Goal: Task Accomplishment & Management: Use online tool/utility

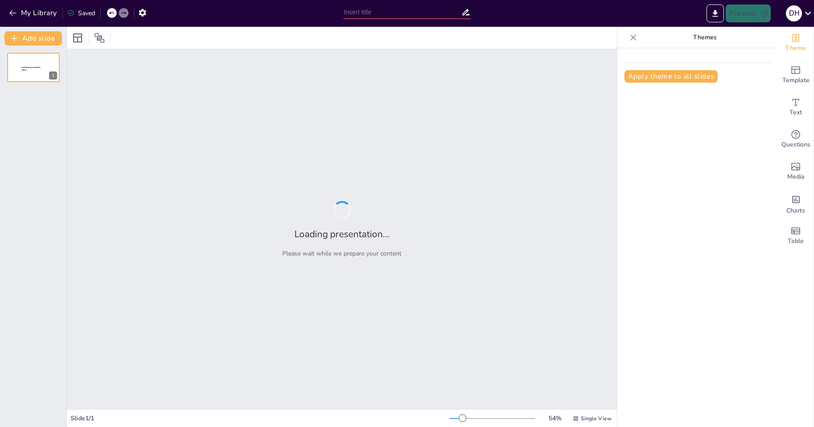
type input "New Sendsteps"
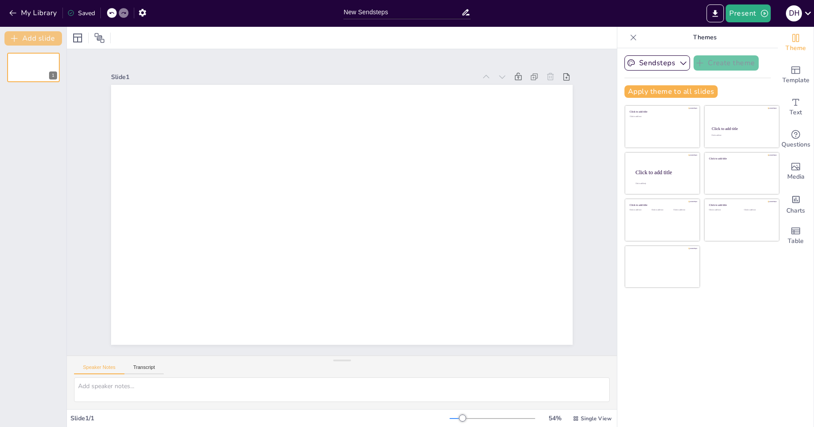
click at [36, 39] on button "Add slide" at bounding box center [33, 38] width 58 height 14
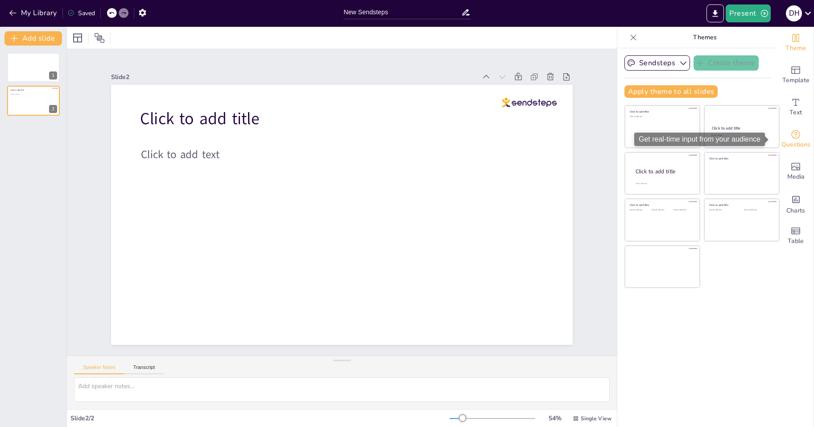
click at [797, 146] on span "Questions" at bounding box center [796, 145] width 29 height 10
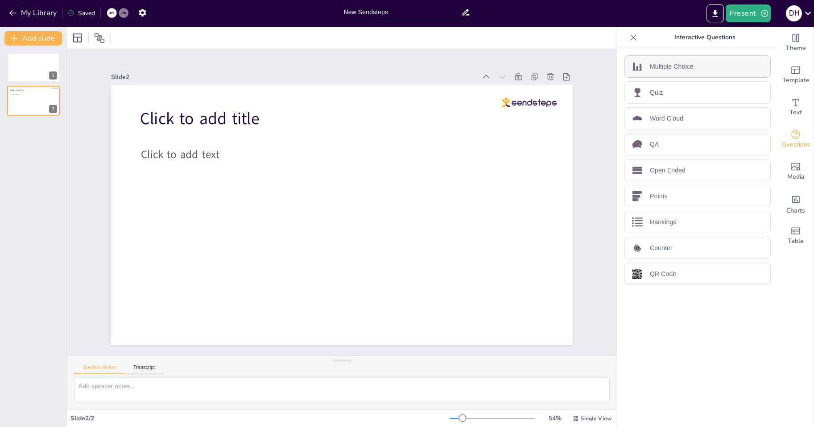
click at [668, 60] on div "Multiple Choice" at bounding box center [698, 66] width 146 height 22
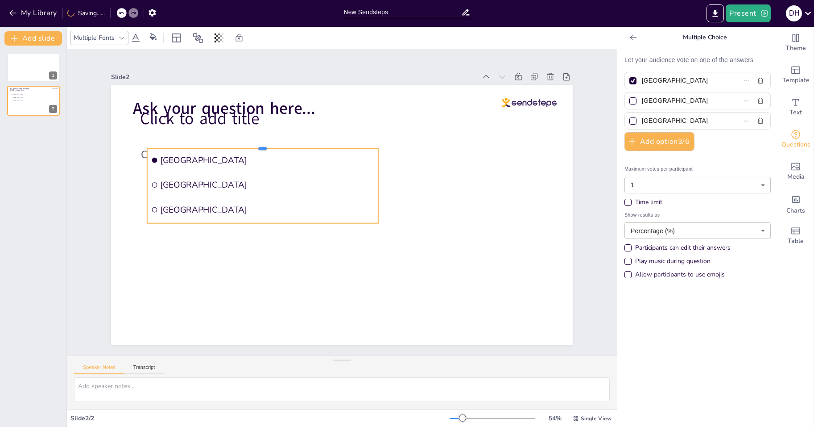
click at [216, 145] on div at bounding box center [262, 144] width 231 height 7
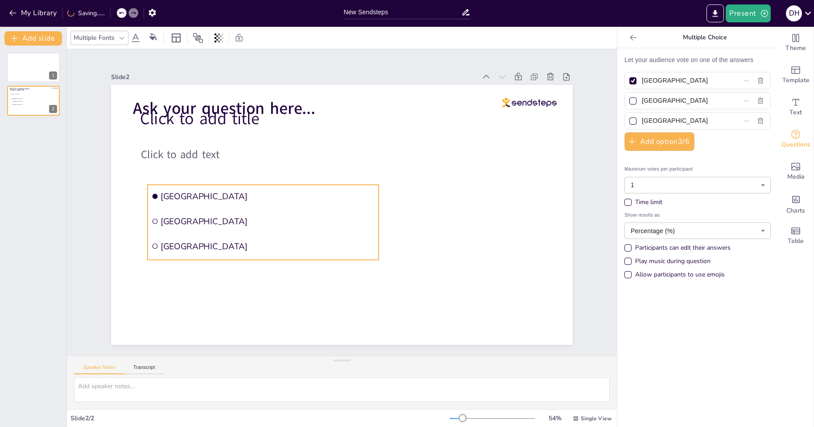
drag, startPoint x: 281, startPoint y: 145, endPoint x: 282, endPoint y: 178, distance: 33.1
click at [282, 178] on li "[GEOGRAPHIC_DATA]" at bounding box center [266, 180] width 231 height 71
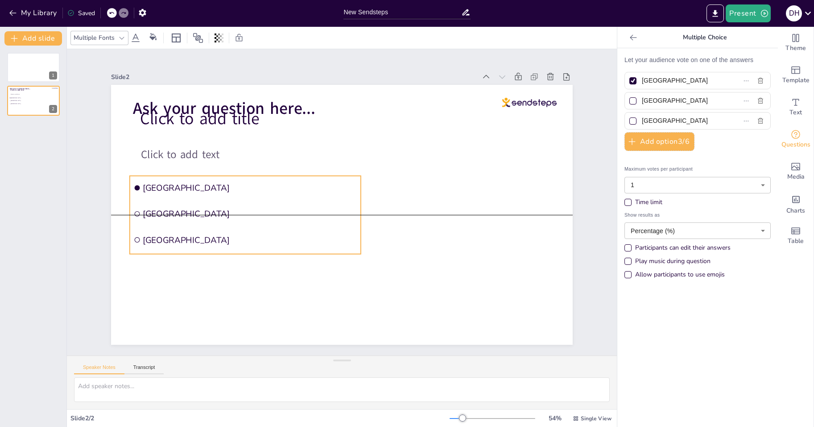
drag, startPoint x: 295, startPoint y: 180, endPoint x: 535, endPoint y: 153, distance: 241.7
click at [277, 177] on li "[GEOGRAPHIC_DATA]" at bounding box center [245, 188] width 231 height 24
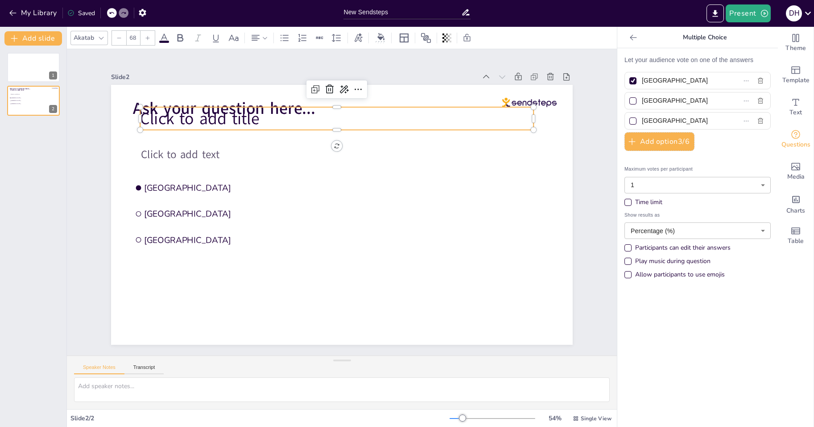
click at [272, 121] on p "Click to add title" at bounding box center [337, 118] width 394 height 23
click at [337, 83] on icon at bounding box center [341, 87] width 9 height 9
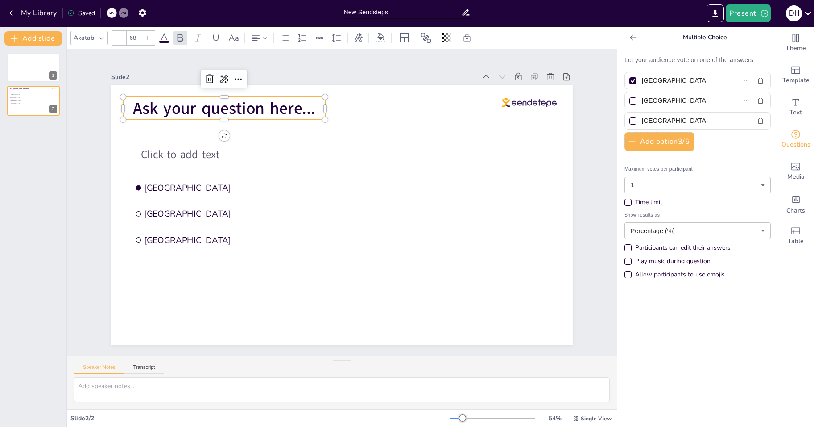
click at [229, 104] on span "Ask your question here..." at bounding box center [234, 96] width 183 height 41
click at [15, 37] on icon "button" at bounding box center [14, 38] width 9 height 9
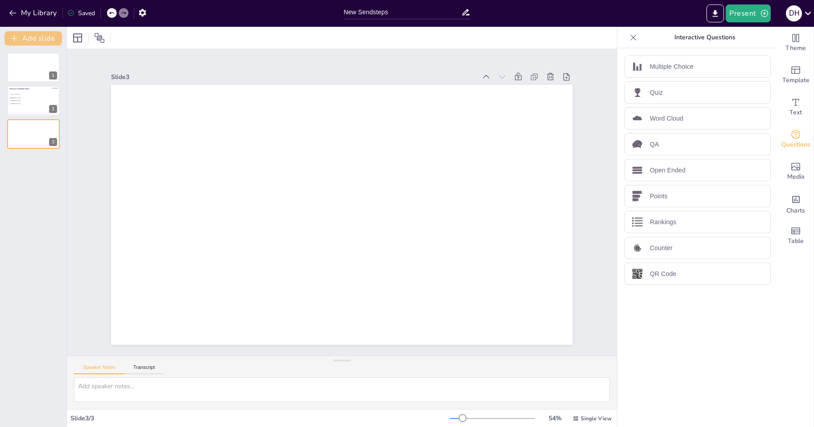
click at [42, 42] on button "Add slide" at bounding box center [33, 38] width 58 height 14
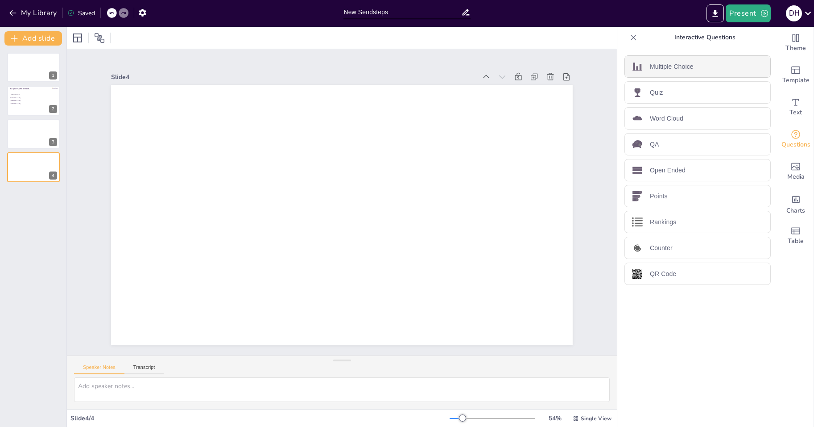
click at [679, 69] on p "Multiple Choice" at bounding box center [672, 66] width 44 height 9
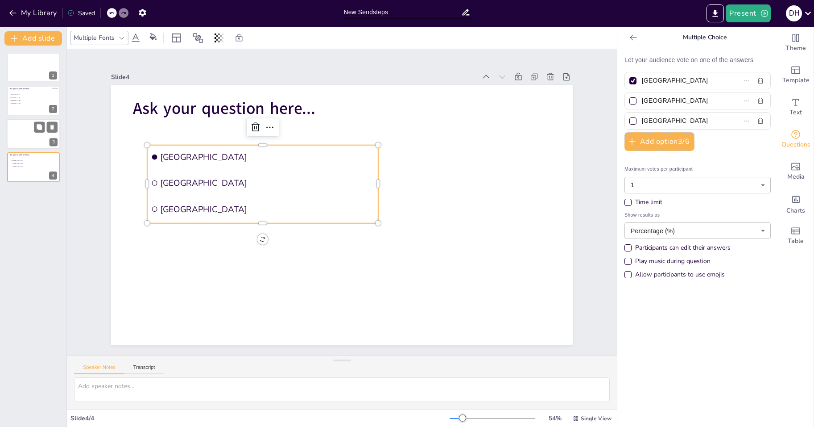
click at [23, 120] on div at bounding box center [34, 134] width 54 height 30
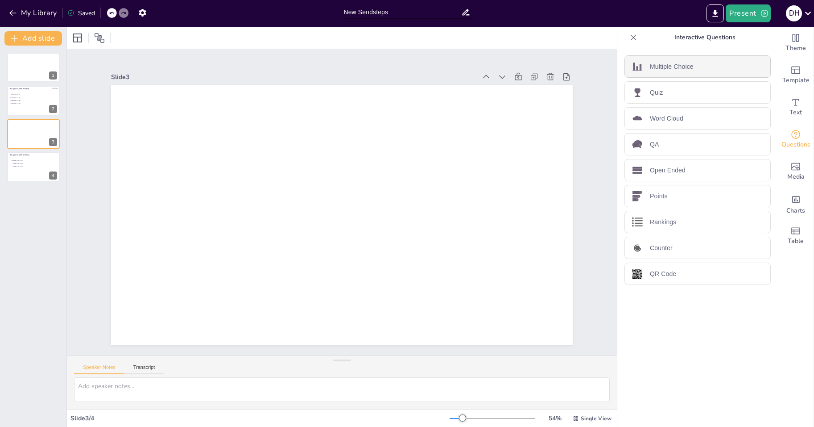
click at [739, 63] on div "Multiple Choice" at bounding box center [698, 66] width 146 height 22
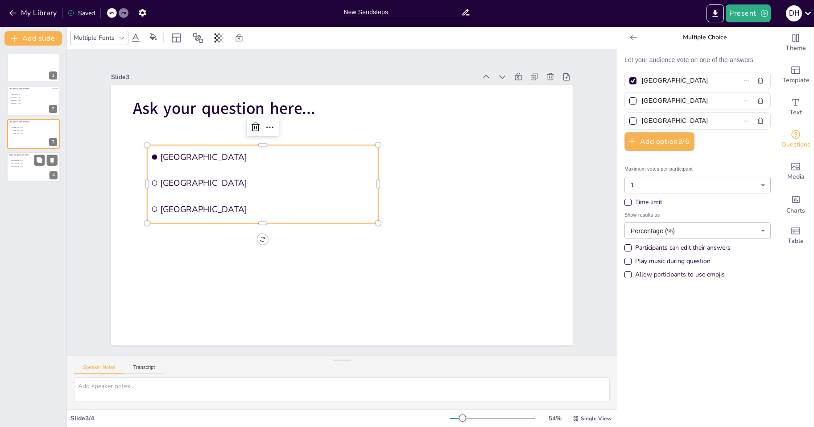
click at [23, 160] on span "[GEOGRAPHIC_DATA]" at bounding box center [24, 160] width 25 height 1
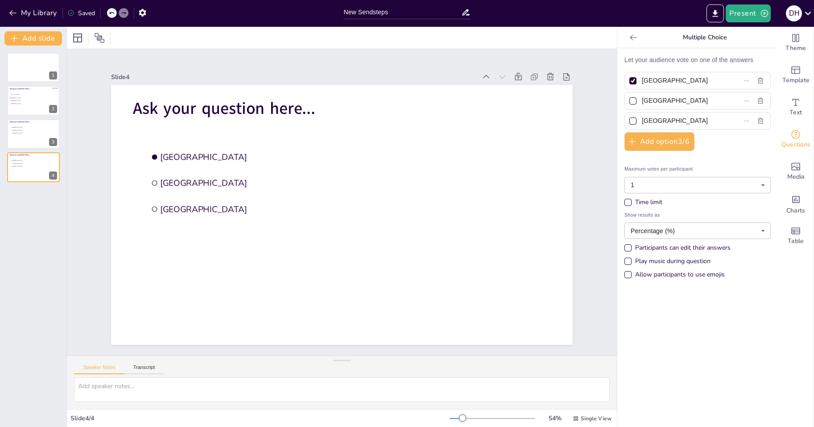
click at [40, 31] on div "Add slide 1 Click to add text Ask your question here... [GEOGRAPHIC_DATA] [GEOG…" at bounding box center [33, 227] width 67 height 400
click at [50, 37] on button "Add slide" at bounding box center [33, 38] width 58 height 14
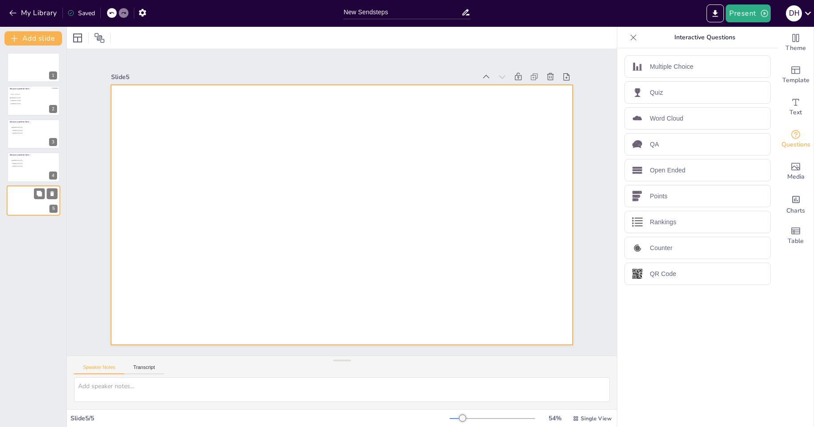
click at [32, 194] on div at bounding box center [34, 200] width 54 height 30
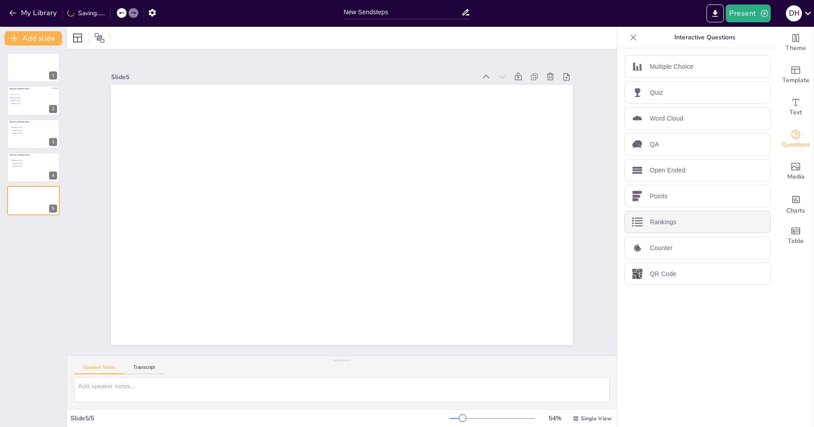
click at [654, 224] on p "Rankings" at bounding box center [663, 221] width 26 height 9
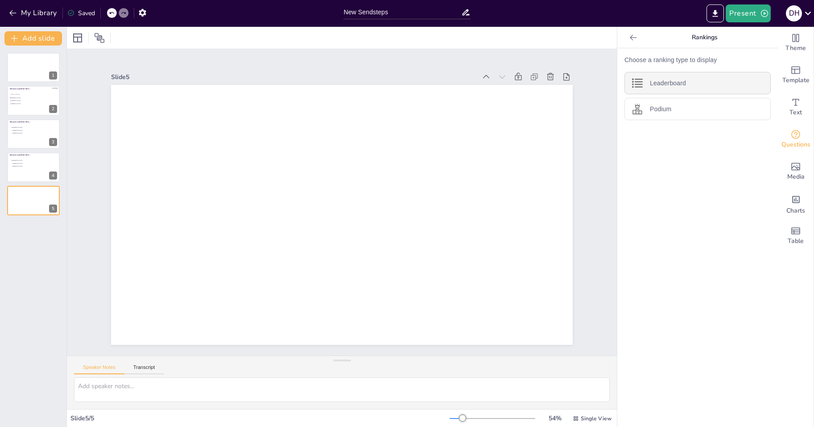
click at [684, 85] on div "Leaderboard" at bounding box center [698, 83] width 146 height 22
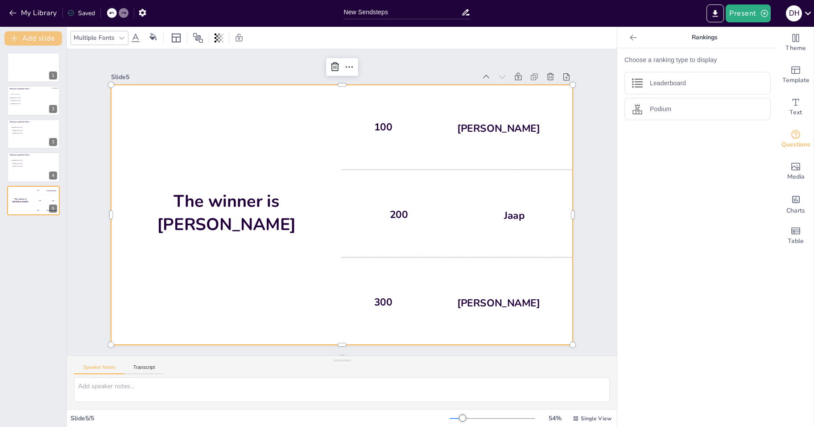
click at [22, 37] on button "Add slide" at bounding box center [33, 38] width 58 height 14
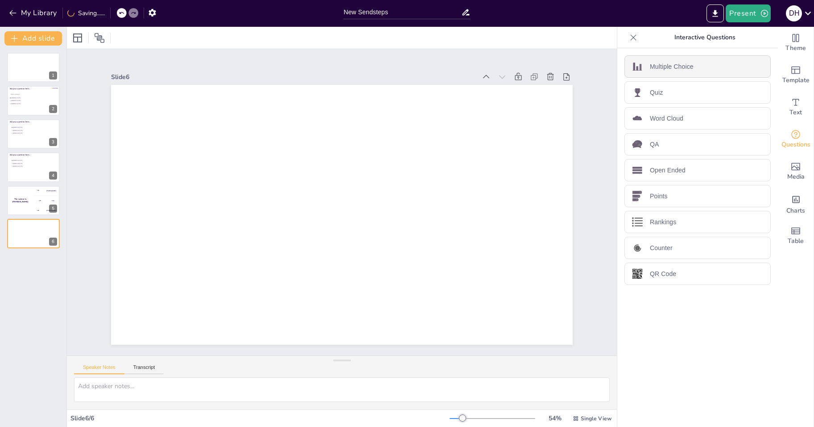
click at [668, 62] on p "Multiple Choice" at bounding box center [672, 66] width 44 height 9
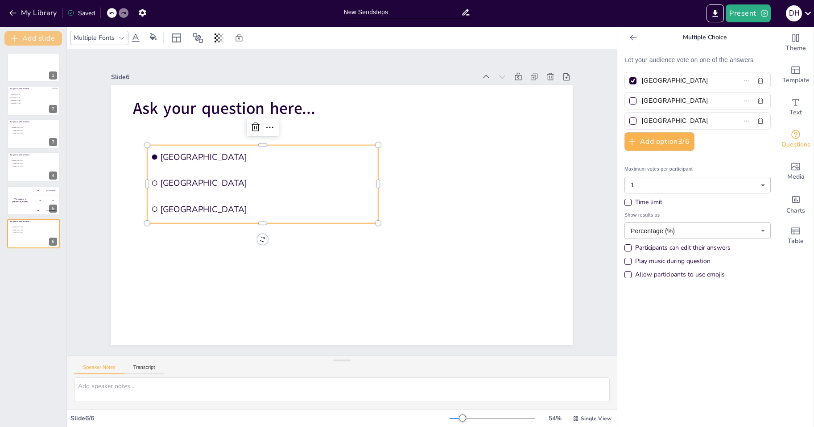
click at [36, 35] on button "Add slide" at bounding box center [33, 38] width 58 height 14
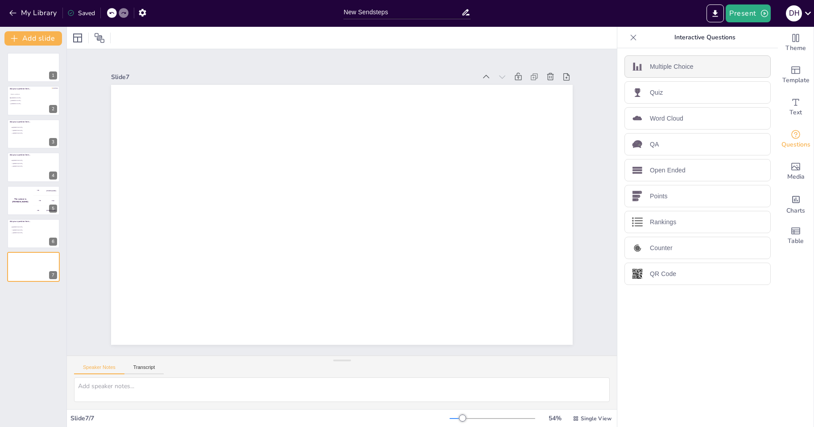
click at [694, 71] on div "Multiple Choice" at bounding box center [698, 66] width 146 height 22
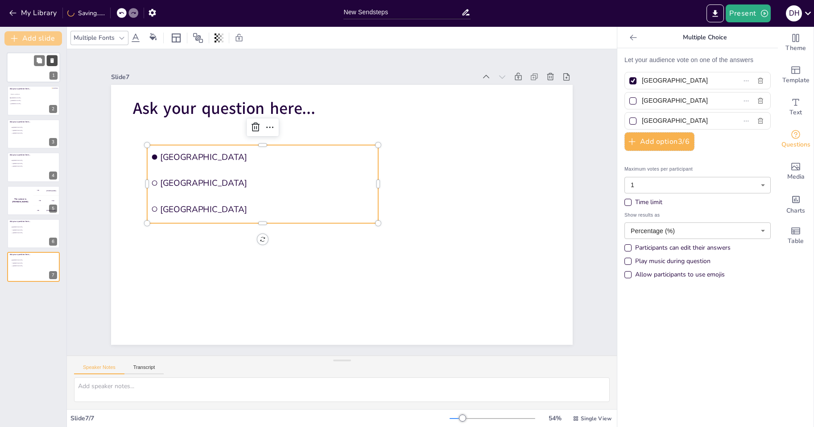
drag, startPoint x: 47, startPoint y: 39, endPoint x: 52, endPoint y: 60, distance: 21.6
click at [47, 38] on button "Add slide" at bounding box center [33, 38] width 58 height 14
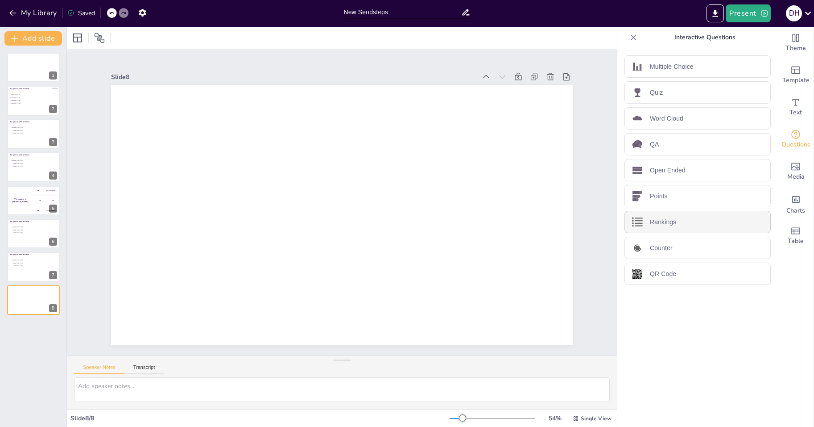
click at [689, 217] on div "Rankings" at bounding box center [698, 222] width 146 height 22
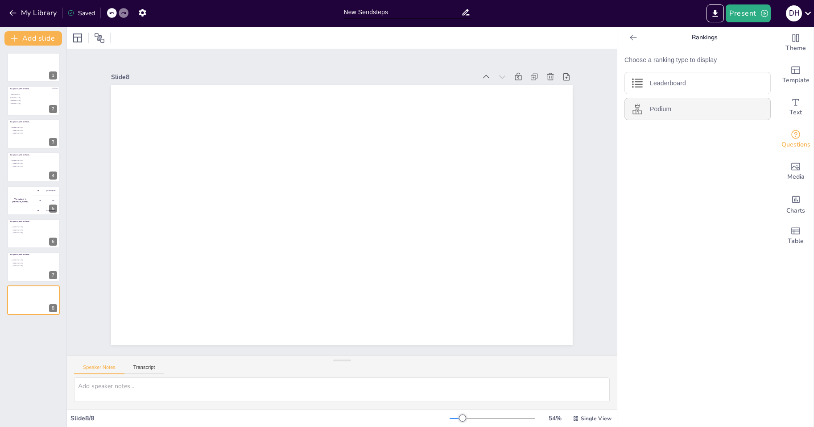
click at [662, 108] on p "Podium" at bounding box center [660, 108] width 21 height 9
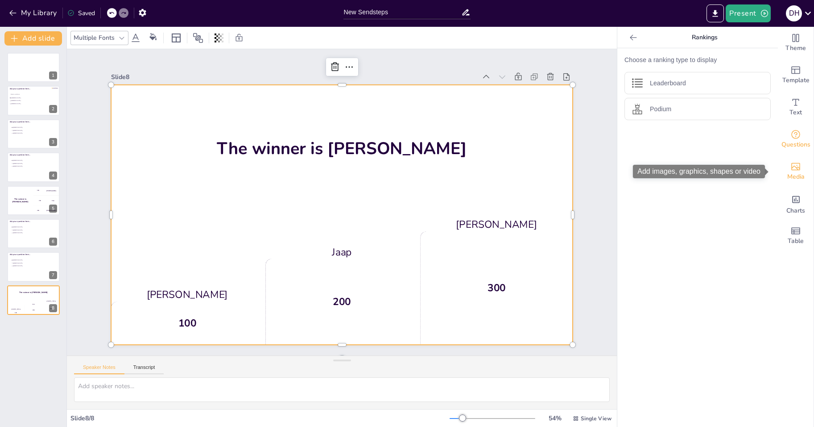
click at [801, 169] on div "Media" at bounding box center [796, 171] width 36 height 32
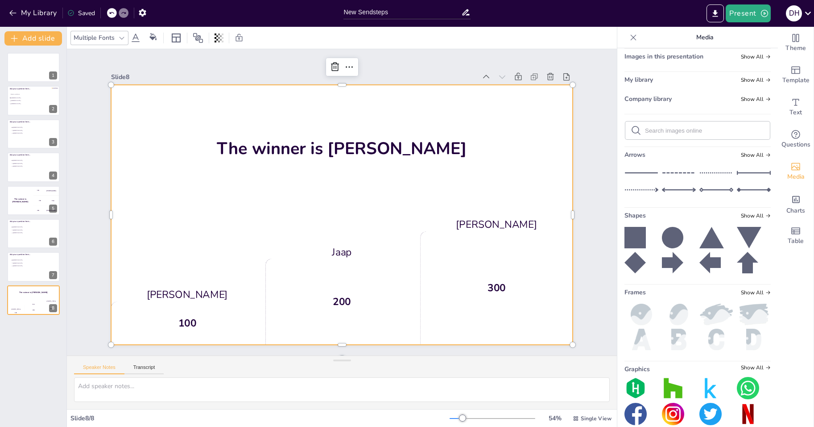
scroll to position [39, 0]
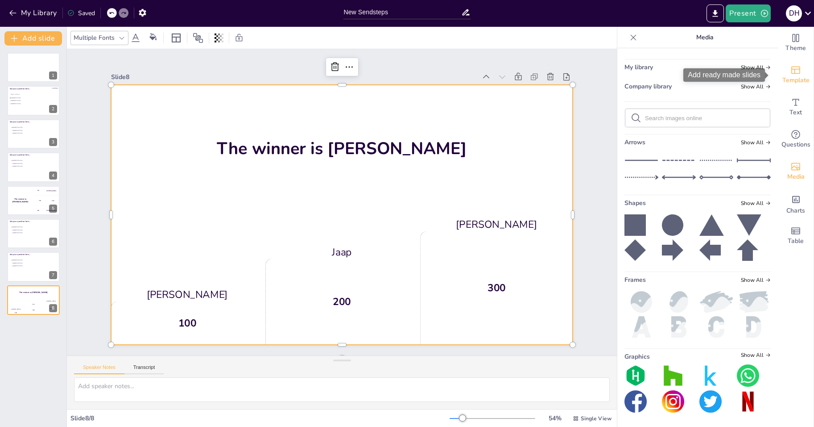
click at [803, 68] on div "Template" at bounding box center [796, 75] width 36 height 32
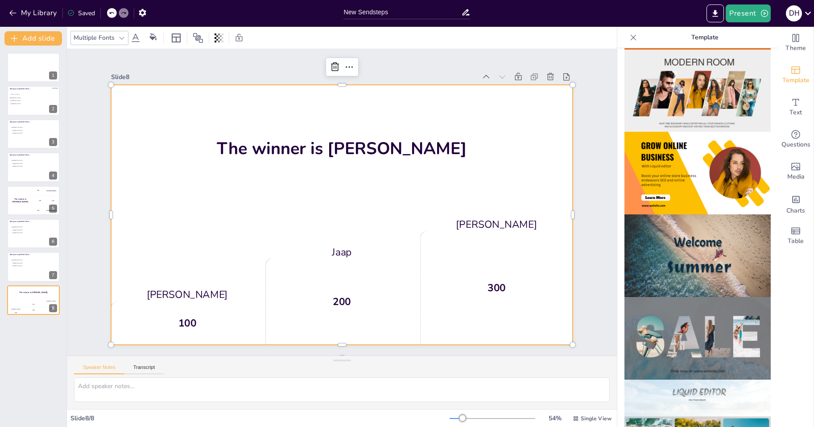
scroll to position [89, 0]
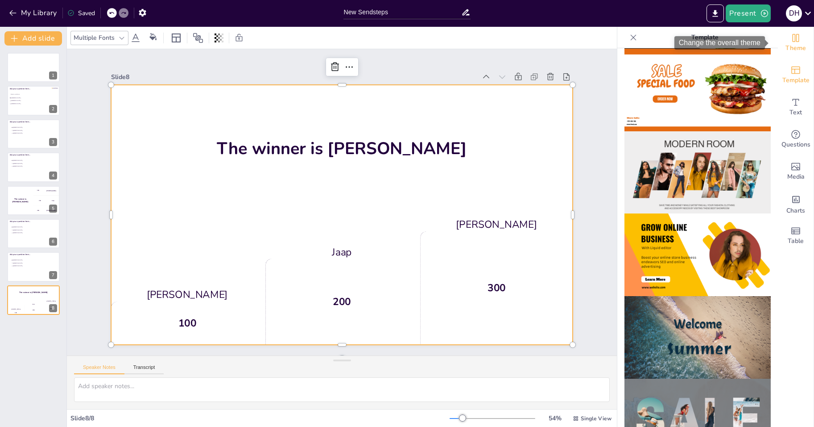
click at [795, 38] on div "Theme" at bounding box center [796, 43] width 36 height 32
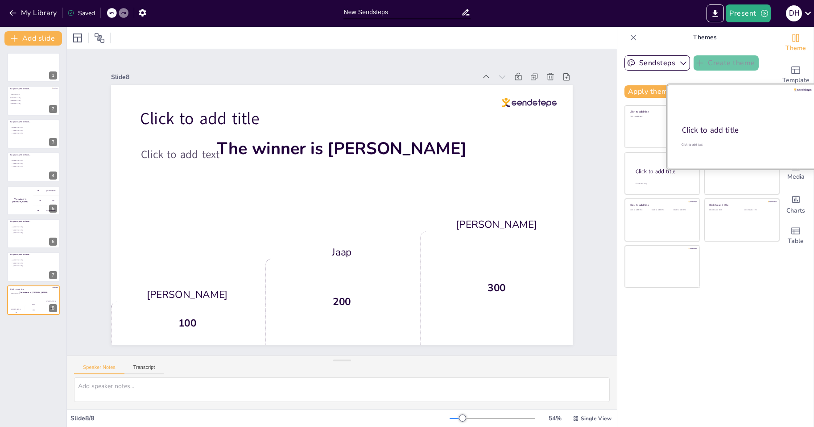
click at [738, 115] on div at bounding box center [742, 126] width 150 height 84
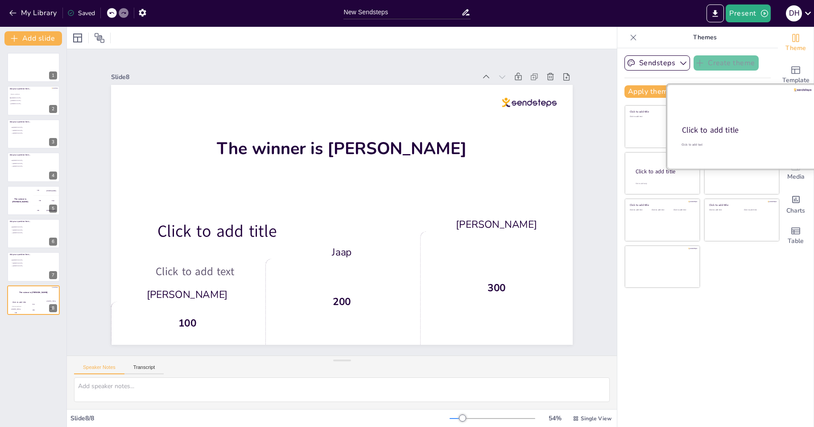
click at [735, 162] on div at bounding box center [742, 126] width 150 height 84
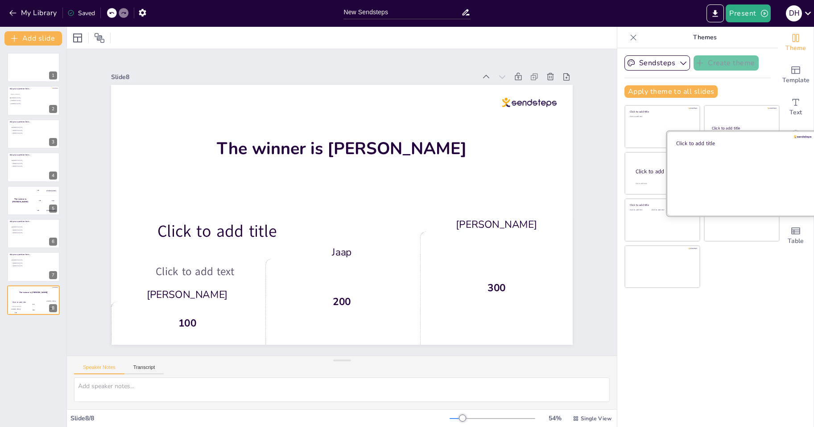
click at [668, 171] on div at bounding box center [742, 173] width 150 height 84
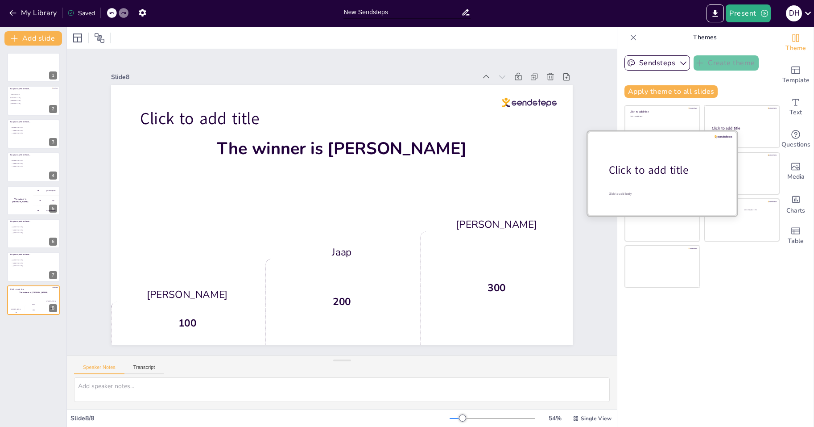
click at [647, 175] on div "Click to add title" at bounding box center [666, 169] width 114 height 15
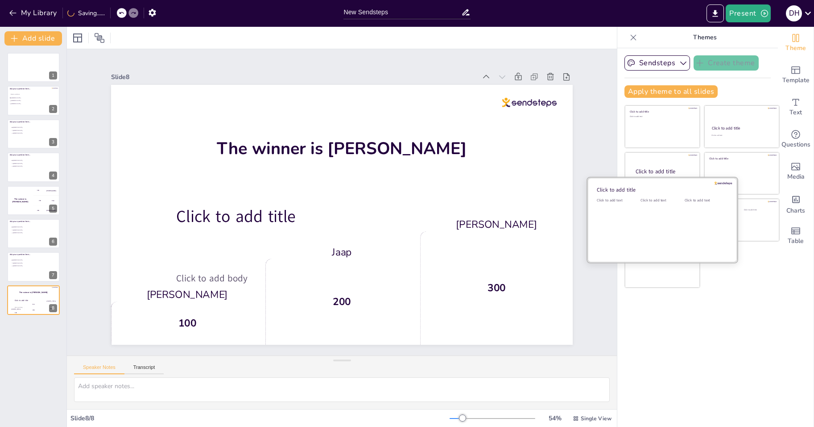
click at [645, 243] on div "Click to add text" at bounding box center [661, 225] width 40 height 55
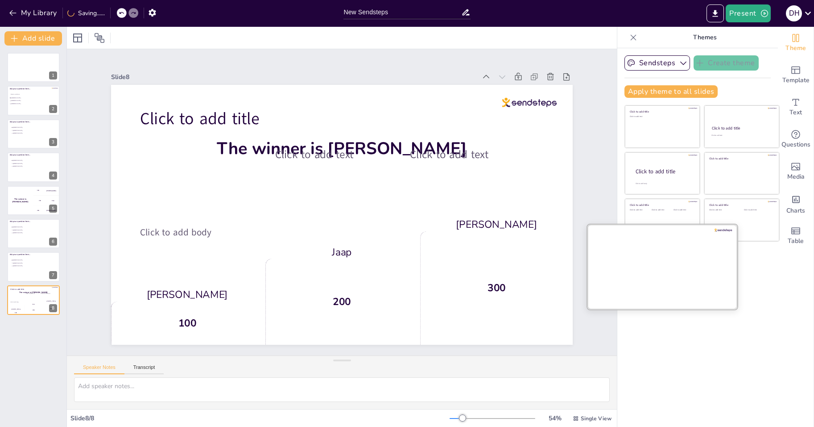
click at [645, 264] on div at bounding box center [663, 266] width 150 height 84
